Goal: Check status: Check status

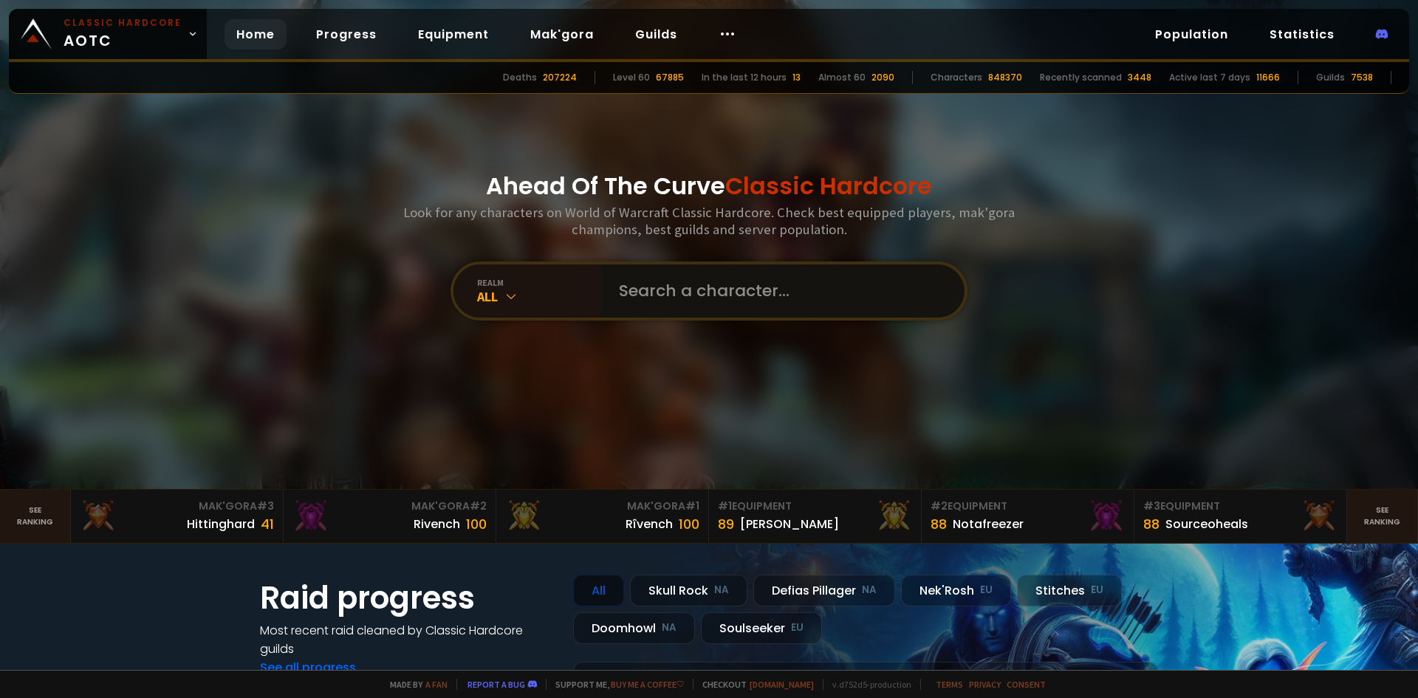
click at [701, 284] on input "text" at bounding box center [778, 290] width 337 height 53
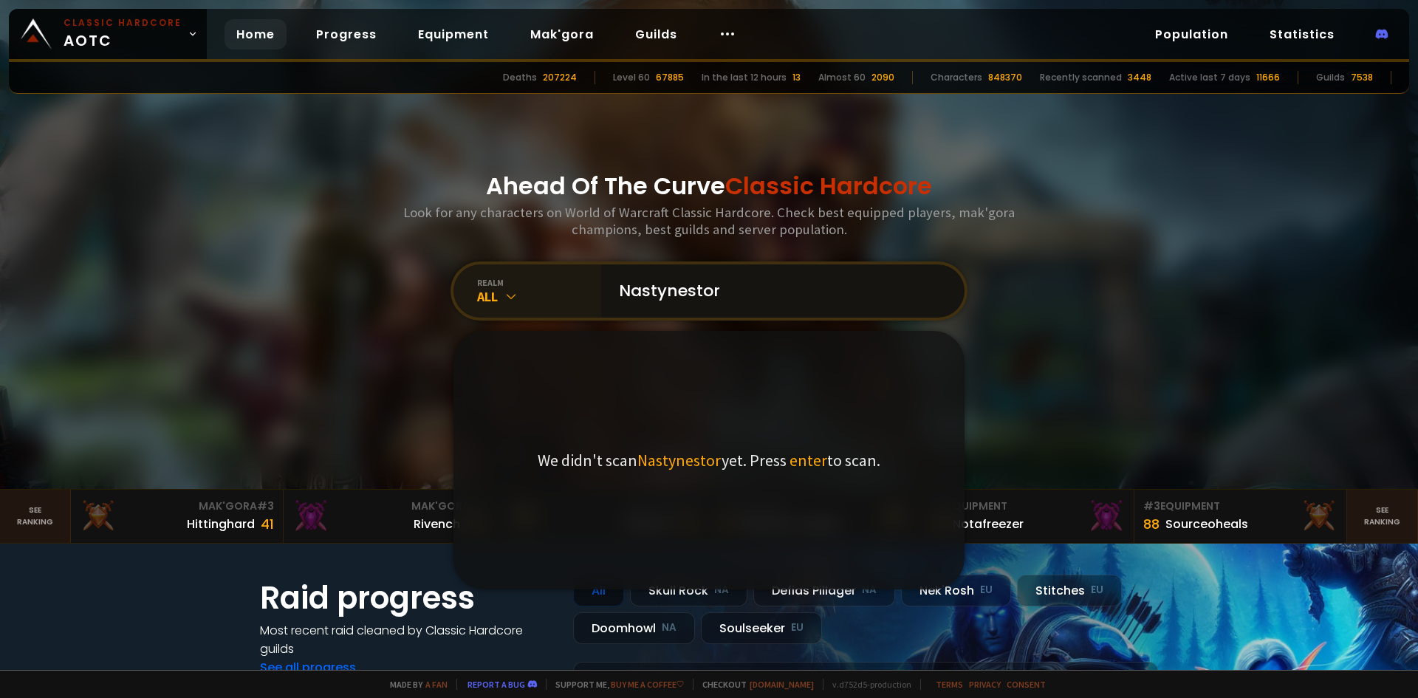
drag, startPoint x: 786, startPoint y: 290, endPoint x: 572, endPoint y: 303, distance: 214.5
click at [572, 303] on div "realm All Nastynestor We didn't scan Nastynestor yet. Press enter to scan." at bounding box center [708, 290] width 517 height 59
type input "Amphyblaster"
